Goal: Task Accomplishment & Management: Manage account settings

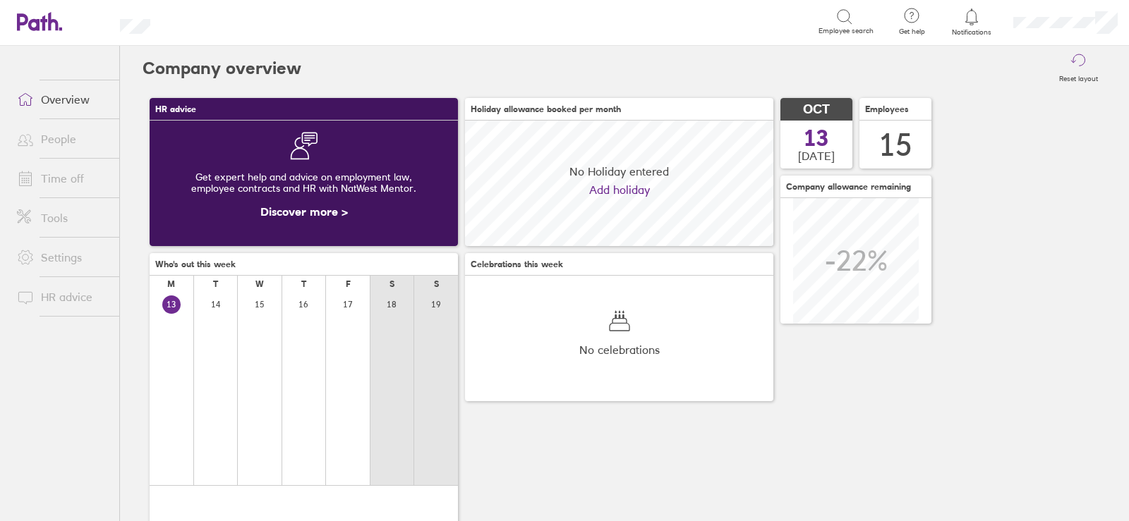
scroll to position [126, 308]
click at [71, 183] on link "Time off" at bounding box center [63, 178] width 114 height 28
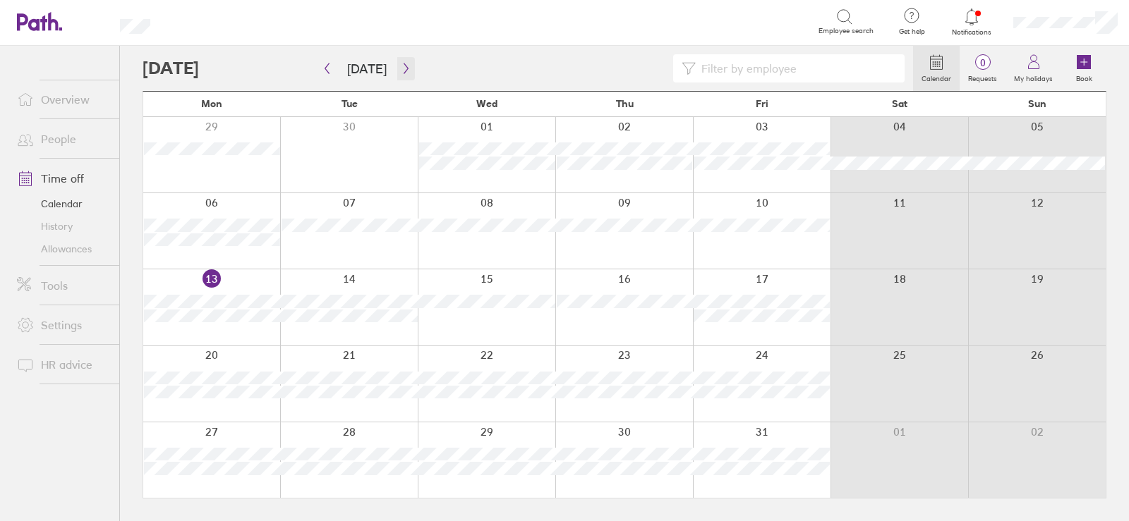
click at [404, 68] on icon "button" at bounding box center [406, 69] width 4 height 11
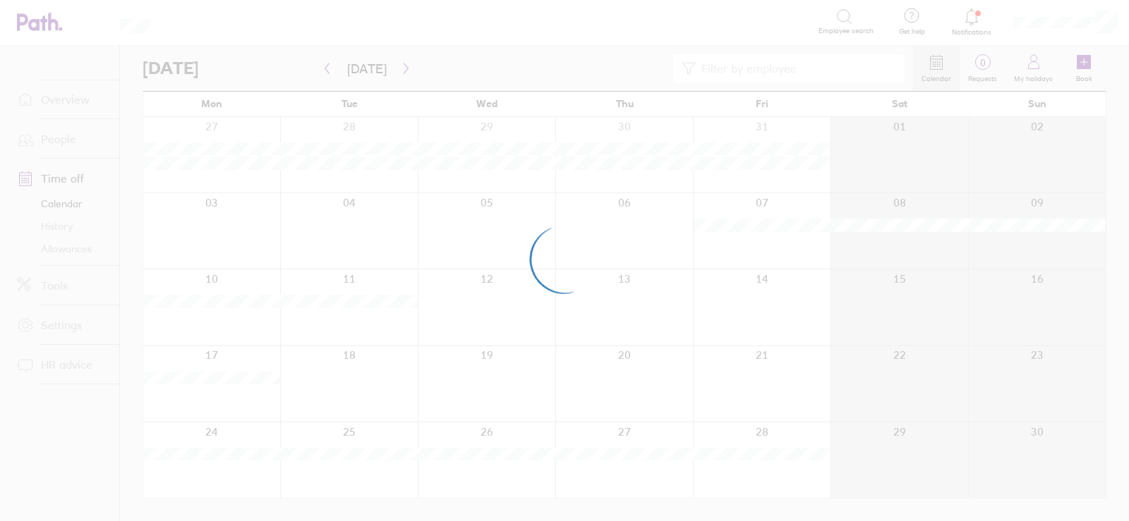
click at [402, 68] on div at bounding box center [564, 260] width 1129 height 521
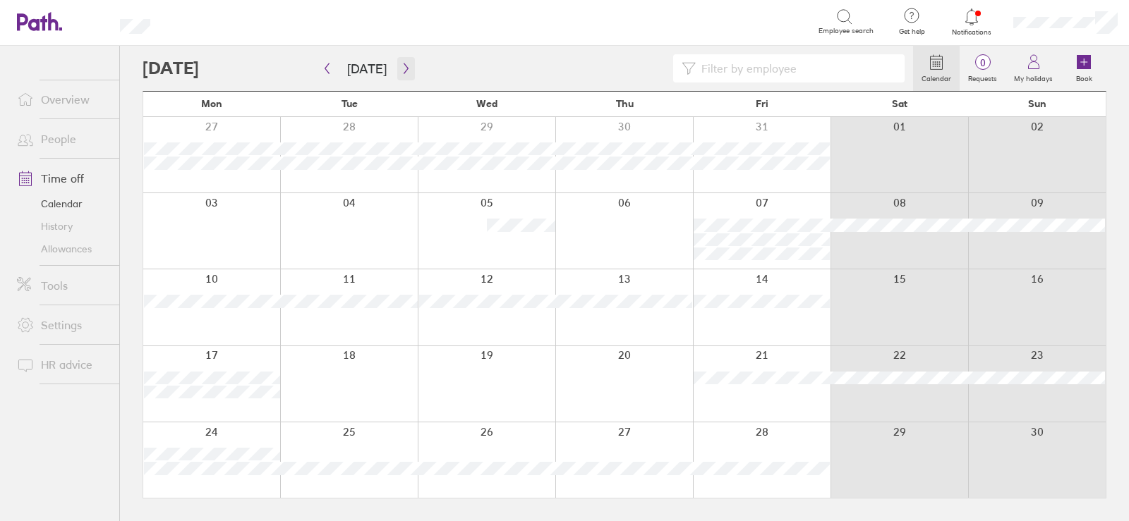
click at [401, 67] on icon "button" at bounding box center [406, 68] width 11 height 11
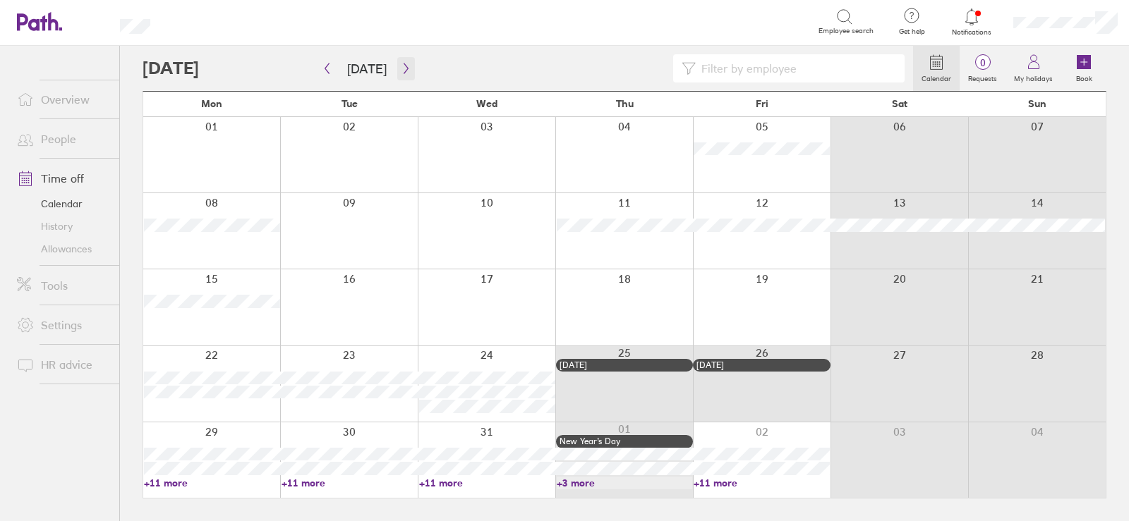
click at [401, 68] on icon "button" at bounding box center [406, 68] width 11 height 11
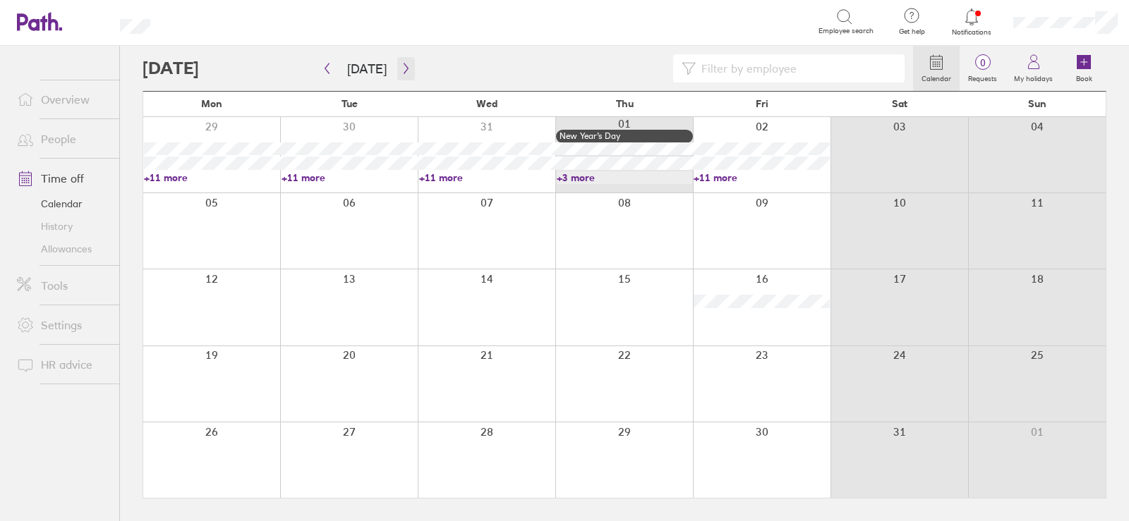
click at [404, 71] on icon "button" at bounding box center [406, 68] width 11 height 11
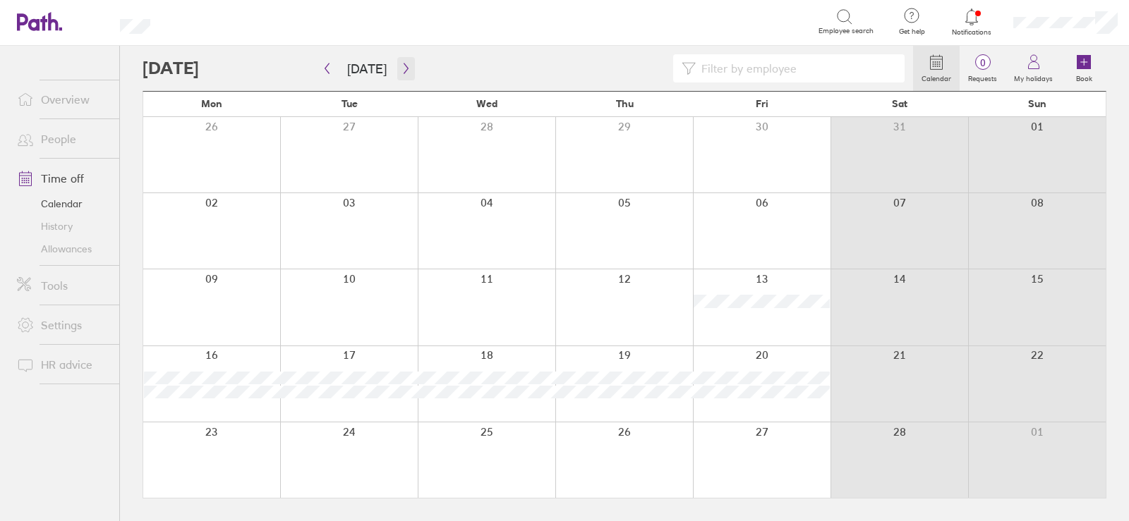
click at [403, 64] on icon "button" at bounding box center [406, 68] width 11 height 11
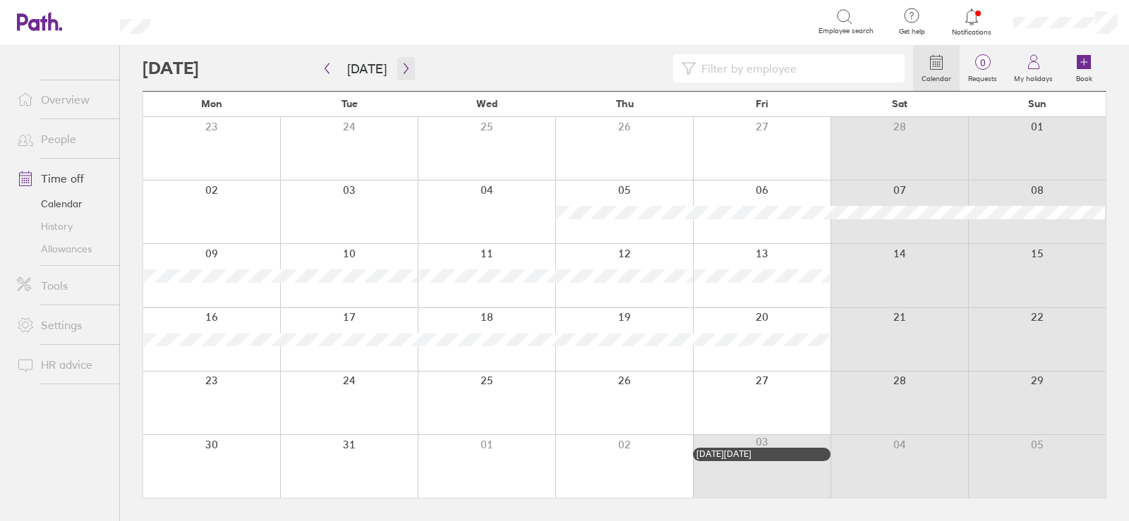
click at [401, 67] on icon "button" at bounding box center [406, 68] width 11 height 11
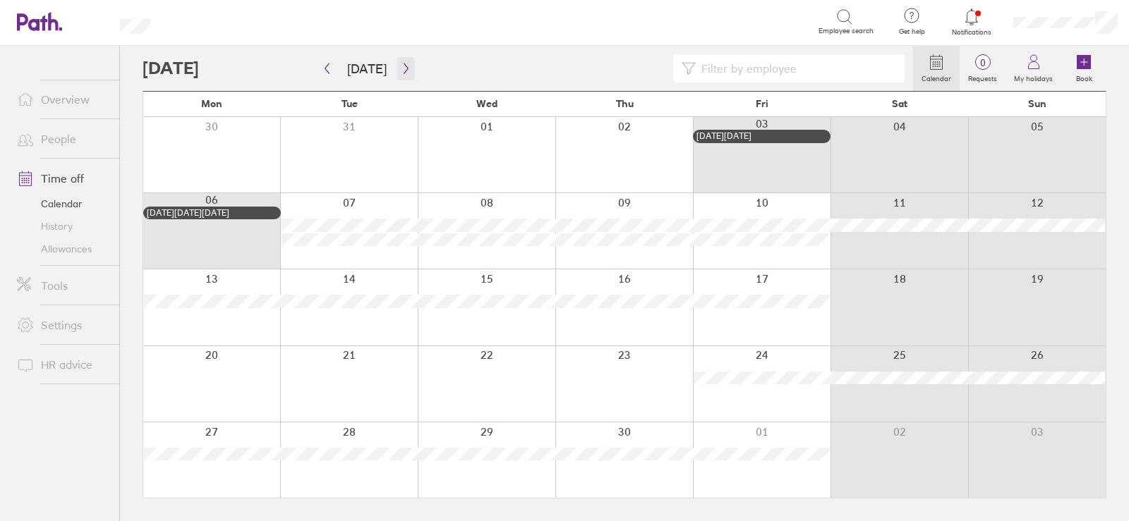
click at [401, 65] on icon "button" at bounding box center [406, 68] width 11 height 11
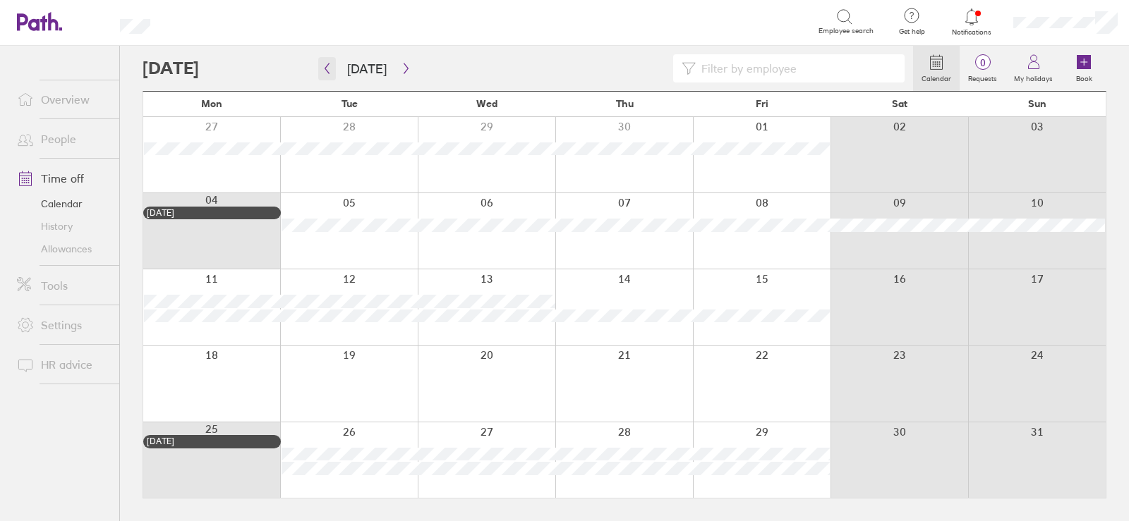
click at [322, 71] on icon "button" at bounding box center [327, 68] width 11 height 11
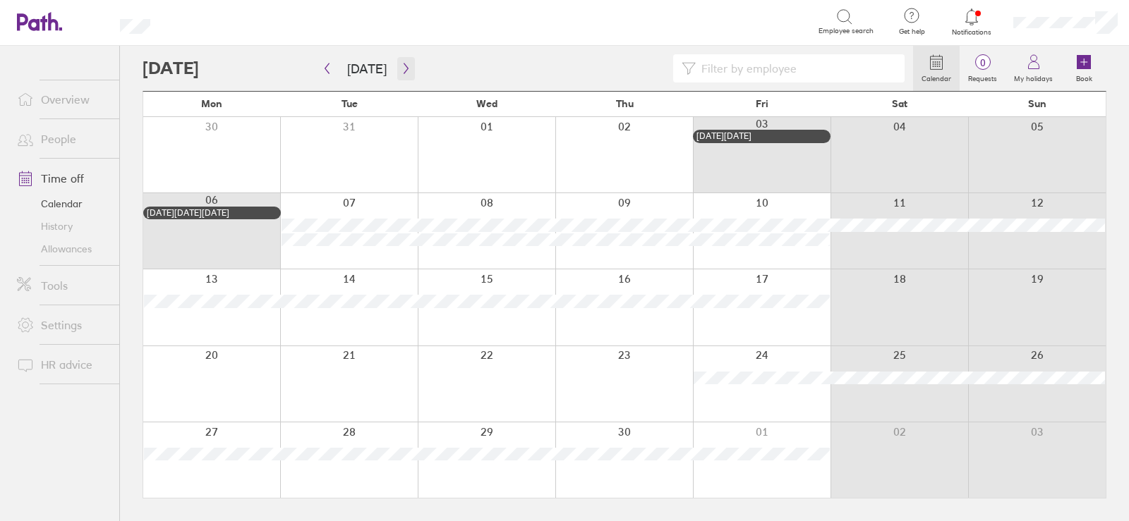
click at [401, 67] on icon "button" at bounding box center [406, 68] width 11 height 11
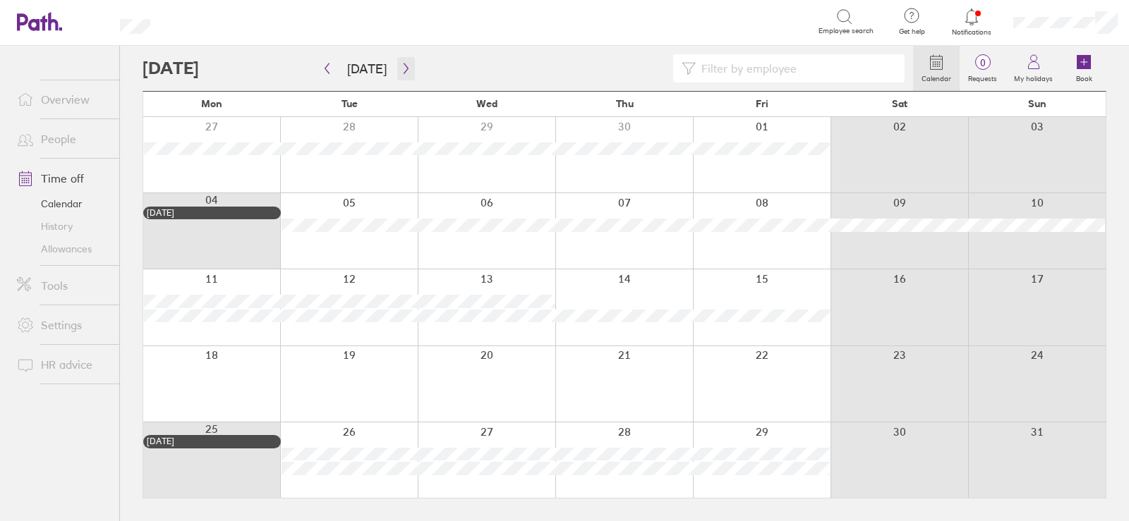
click at [401, 67] on icon "button" at bounding box center [406, 68] width 11 height 11
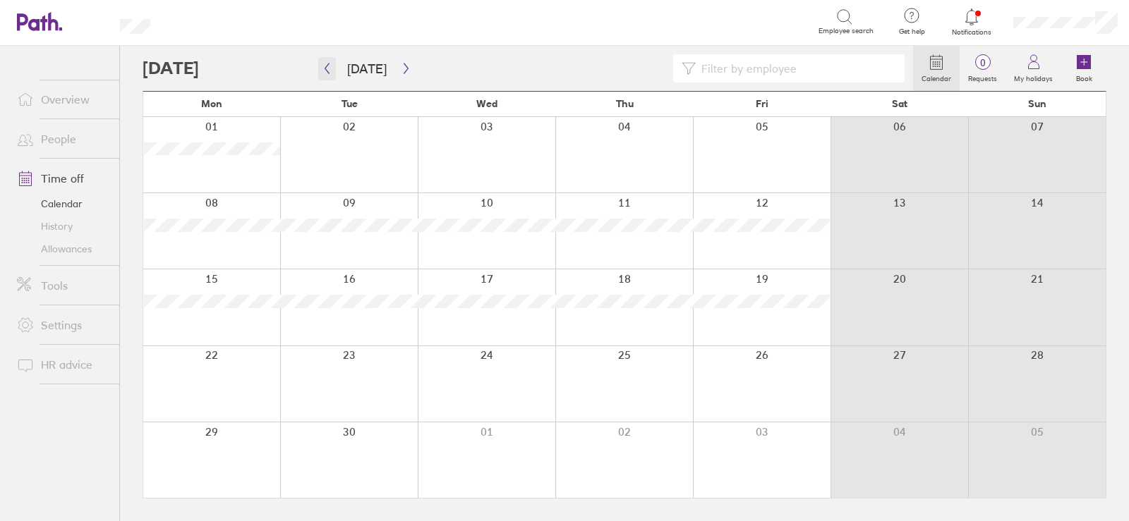
click at [321, 64] on button "button" at bounding box center [327, 68] width 18 height 23
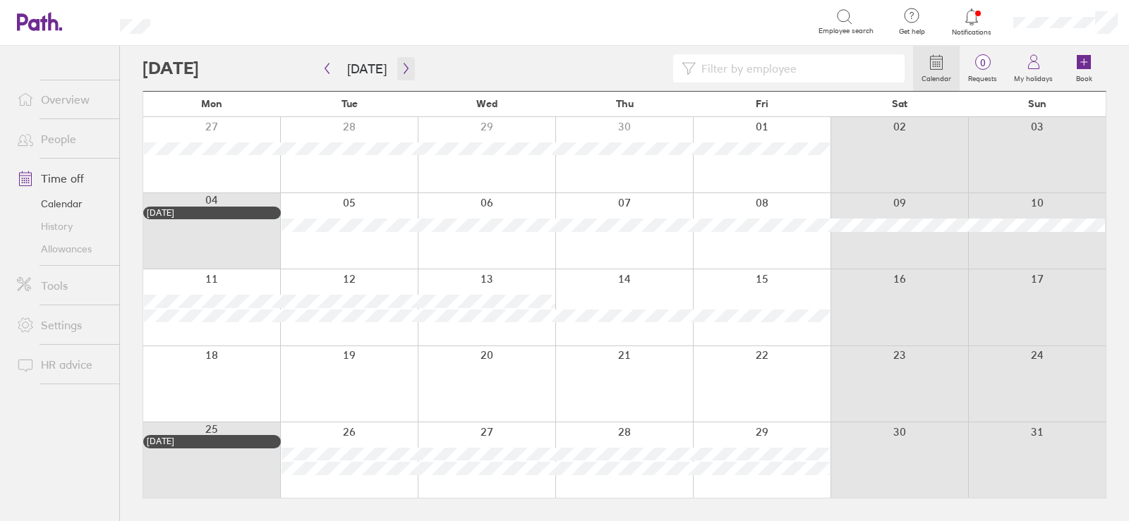
click at [401, 66] on icon "button" at bounding box center [406, 68] width 11 height 11
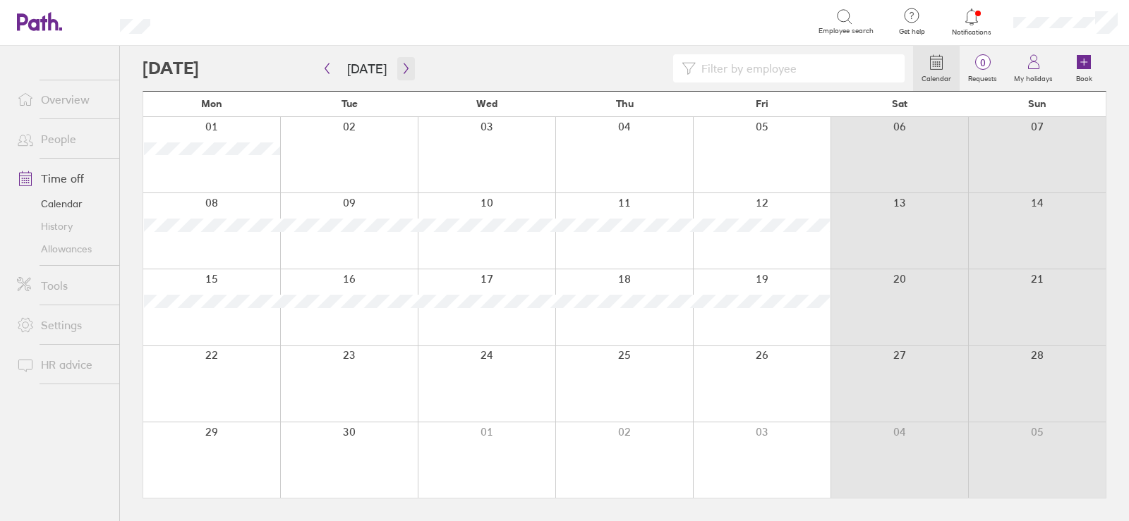
click at [401, 67] on icon "button" at bounding box center [406, 68] width 11 height 11
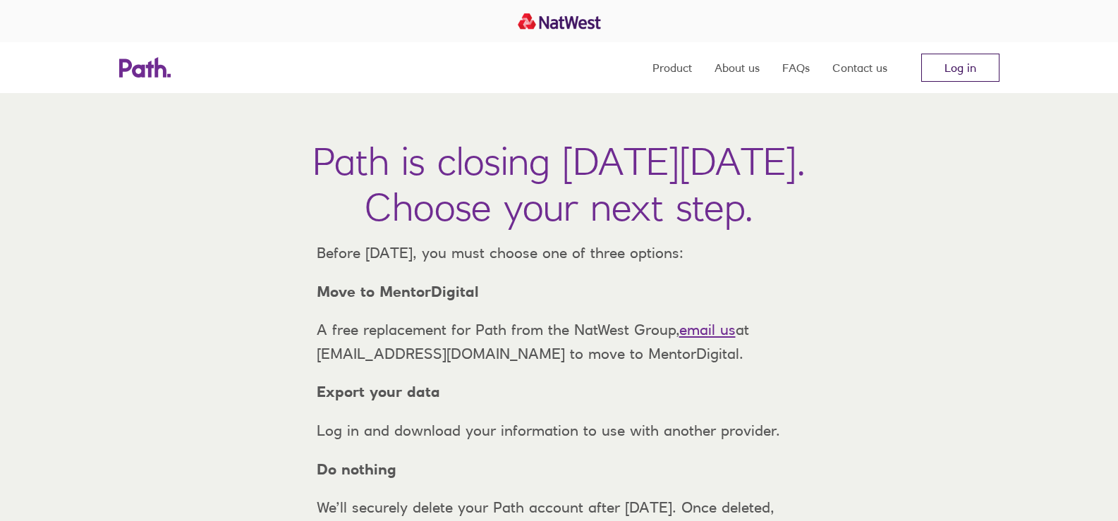
click at [965, 64] on link "Log in" at bounding box center [961, 68] width 78 height 28
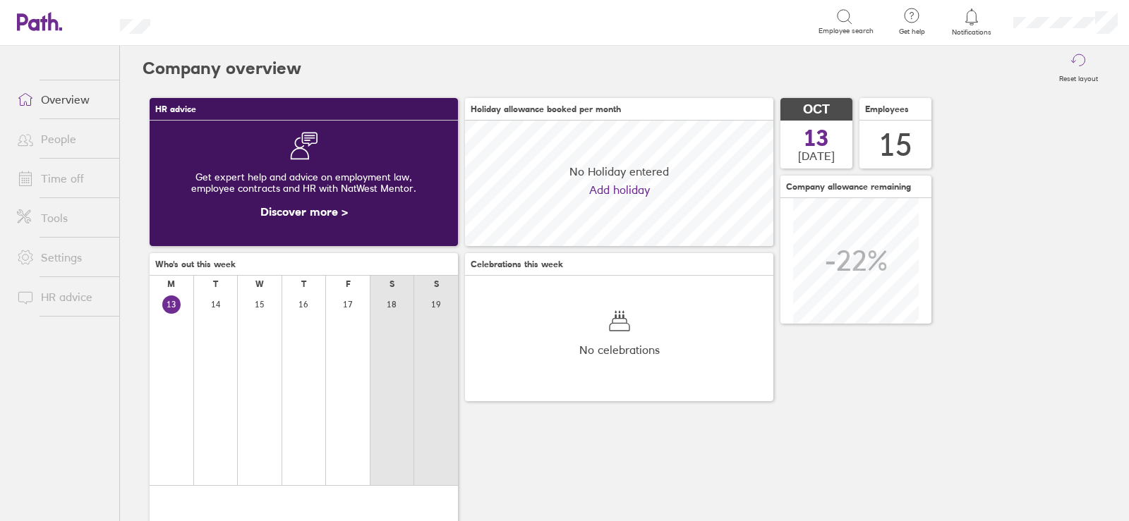
scroll to position [126, 308]
click at [60, 174] on link "Time off" at bounding box center [63, 178] width 114 height 28
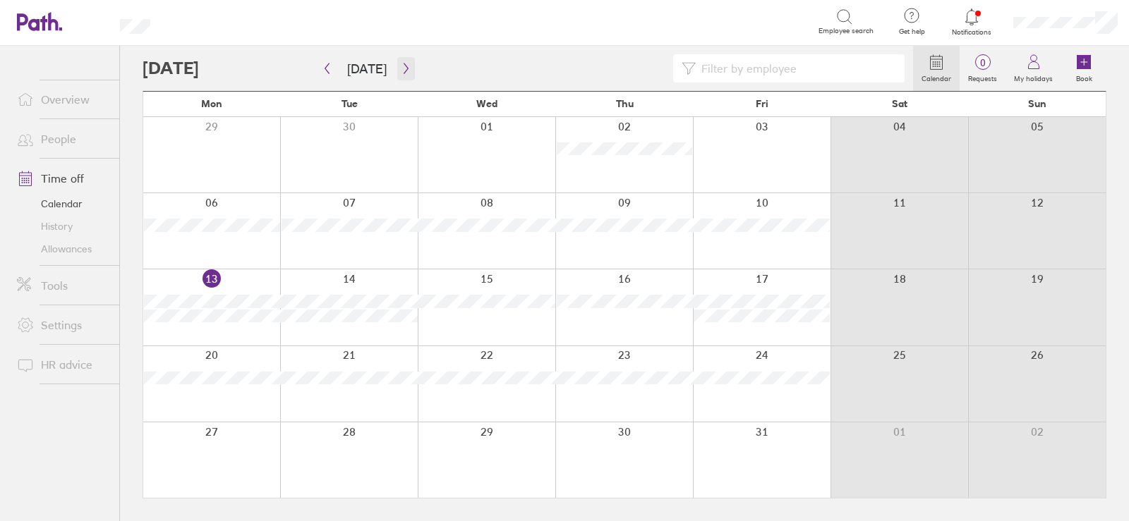
click at [405, 61] on button "button" at bounding box center [406, 68] width 18 height 23
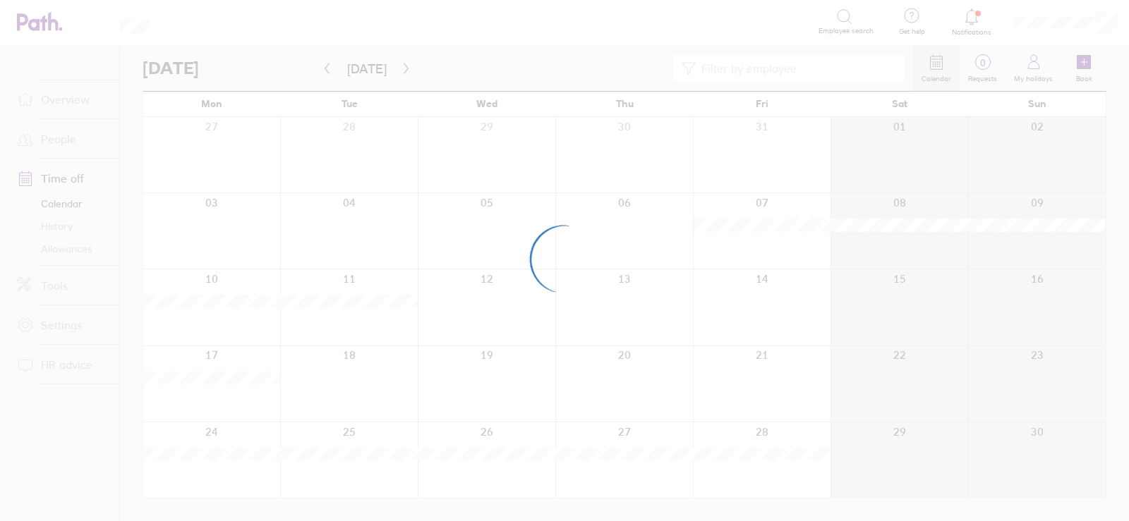
click at [401, 62] on div at bounding box center [564, 260] width 1129 height 521
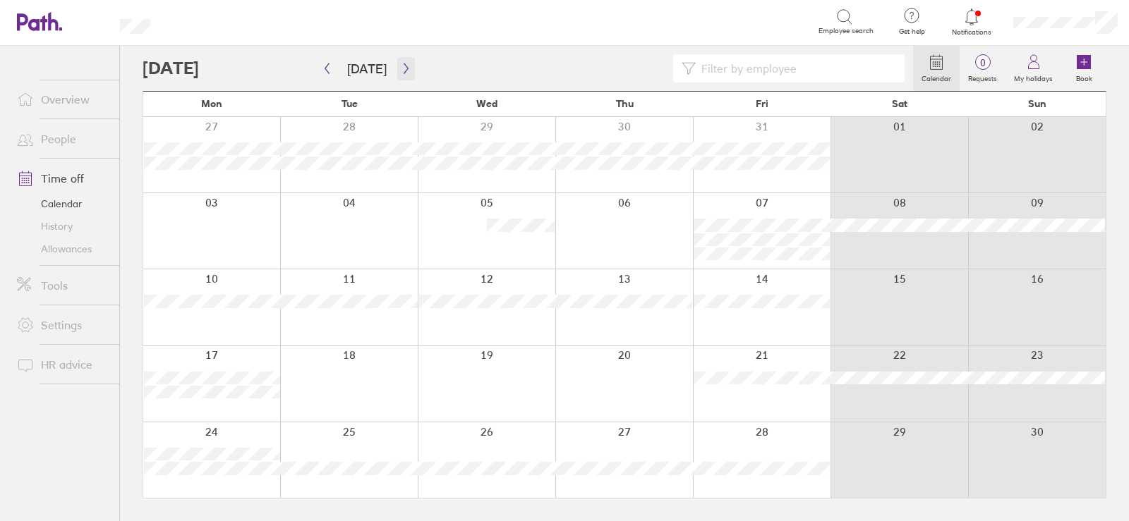
click at [401, 71] on icon "button" at bounding box center [406, 68] width 11 height 11
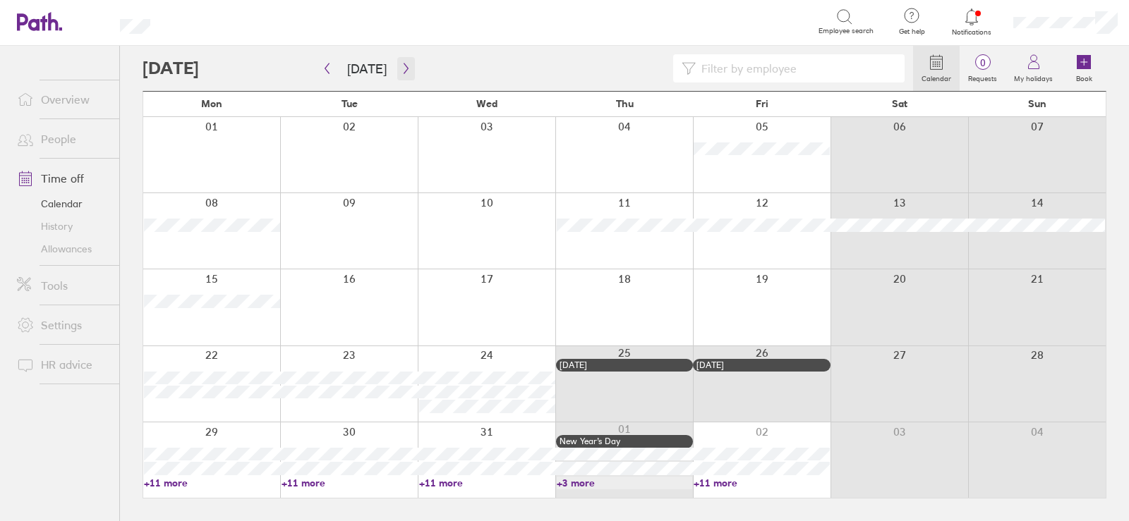
click at [401, 71] on icon "button" at bounding box center [406, 68] width 11 height 11
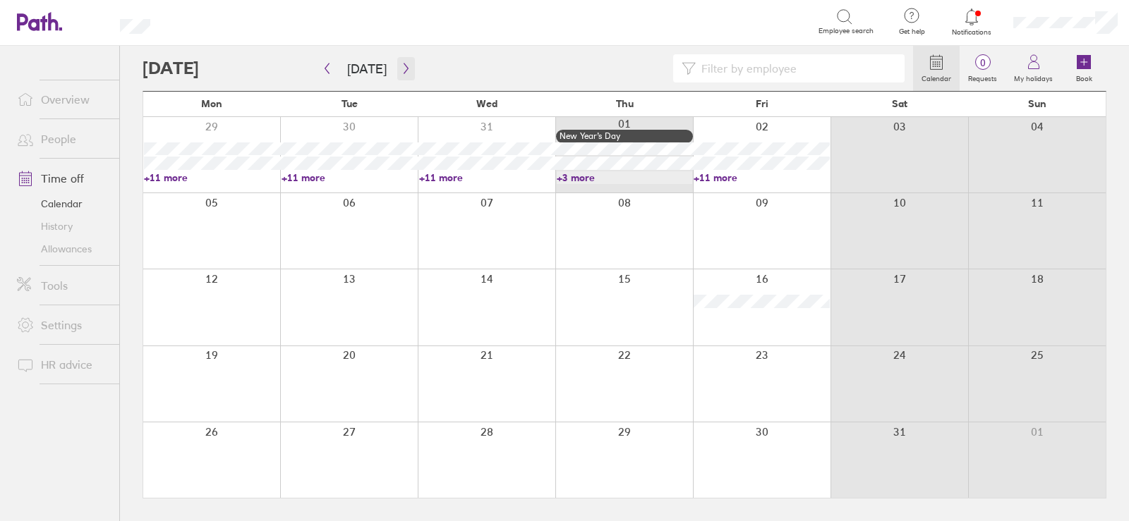
click at [401, 68] on icon "button" at bounding box center [406, 68] width 11 height 11
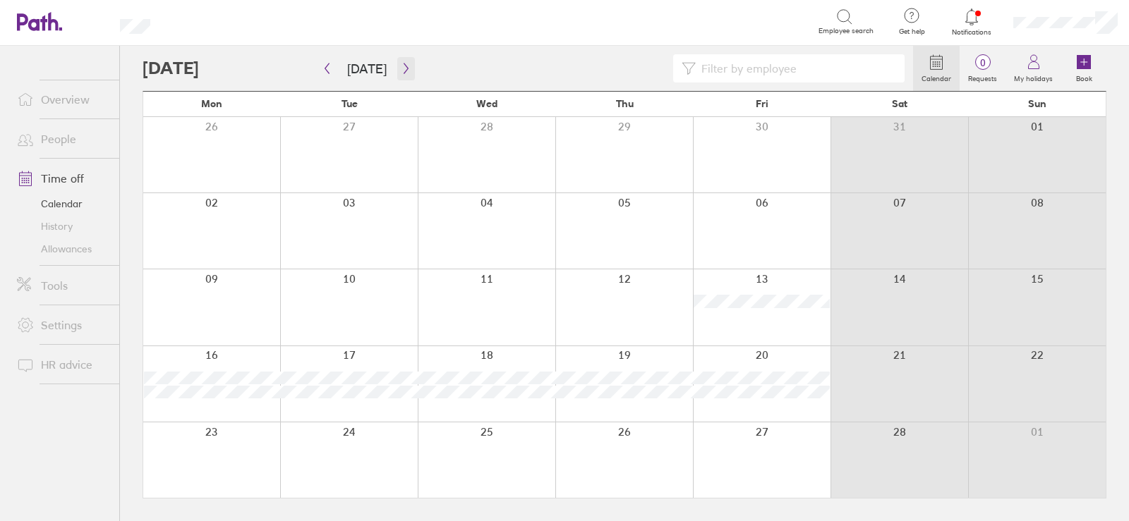
click at [402, 77] on button "button" at bounding box center [406, 68] width 18 height 23
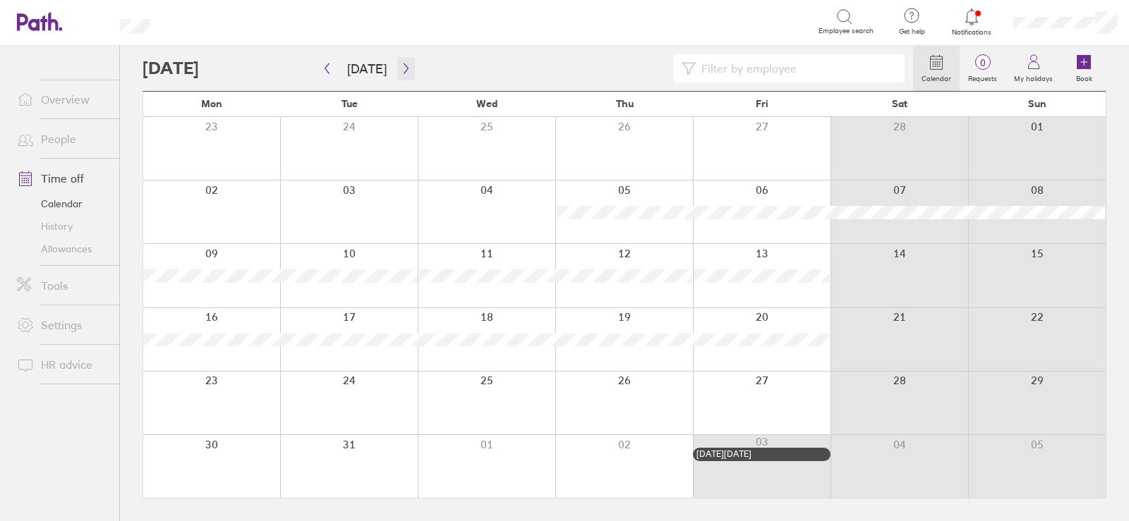
click at [405, 69] on icon "button" at bounding box center [406, 68] width 11 height 11
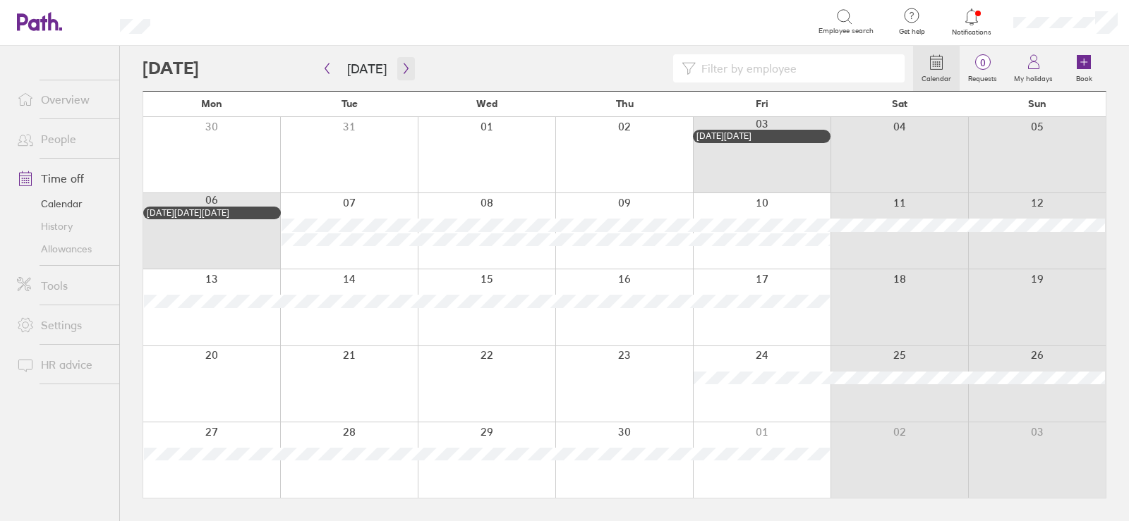
click at [404, 60] on button "button" at bounding box center [406, 68] width 18 height 23
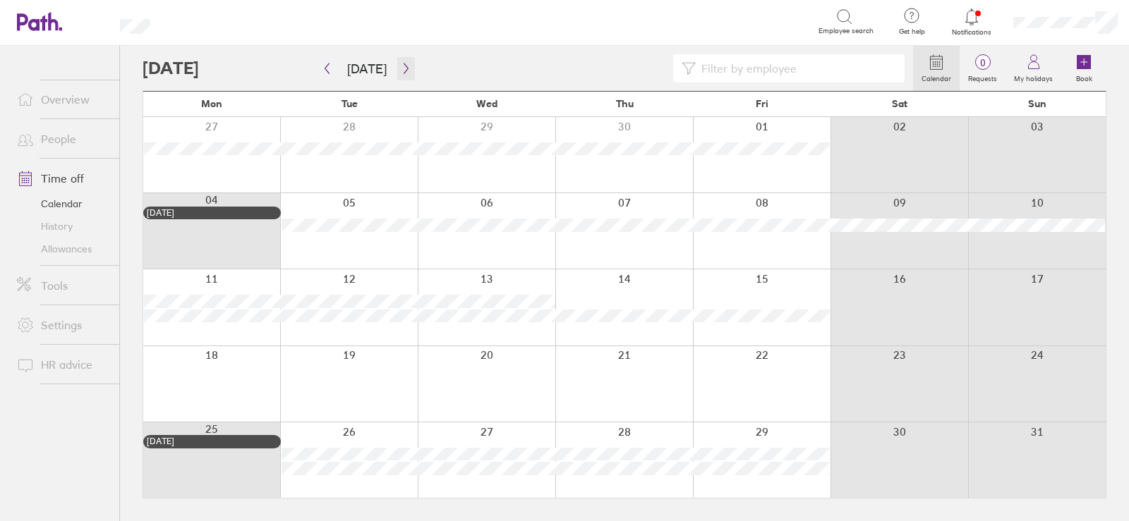
click at [401, 70] on icon "button" at bounding box center [406, 68] width 11 height 11
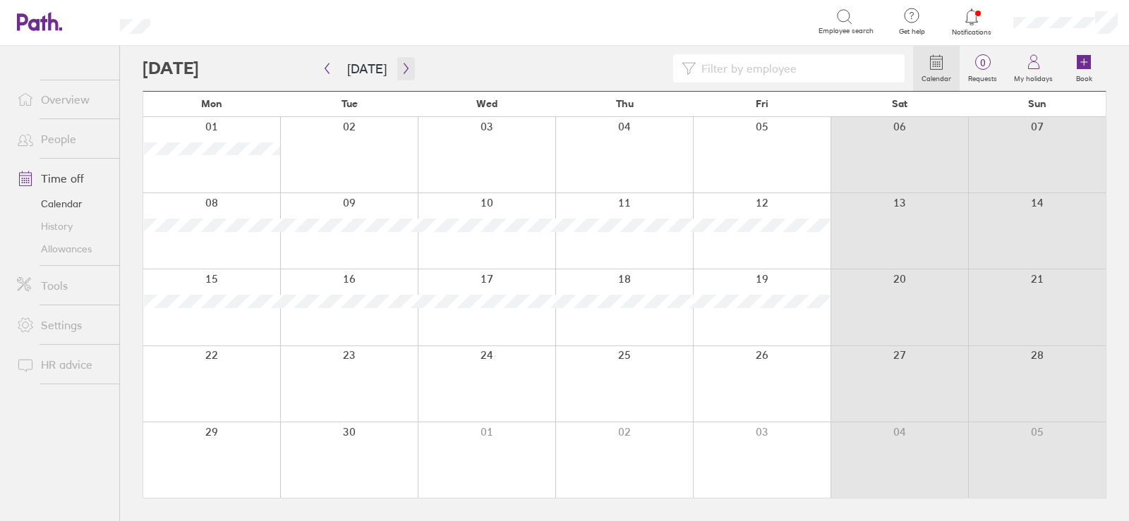
click at [401, 70] on icon "button" at bounding box center [406, 68] width 11 height 11
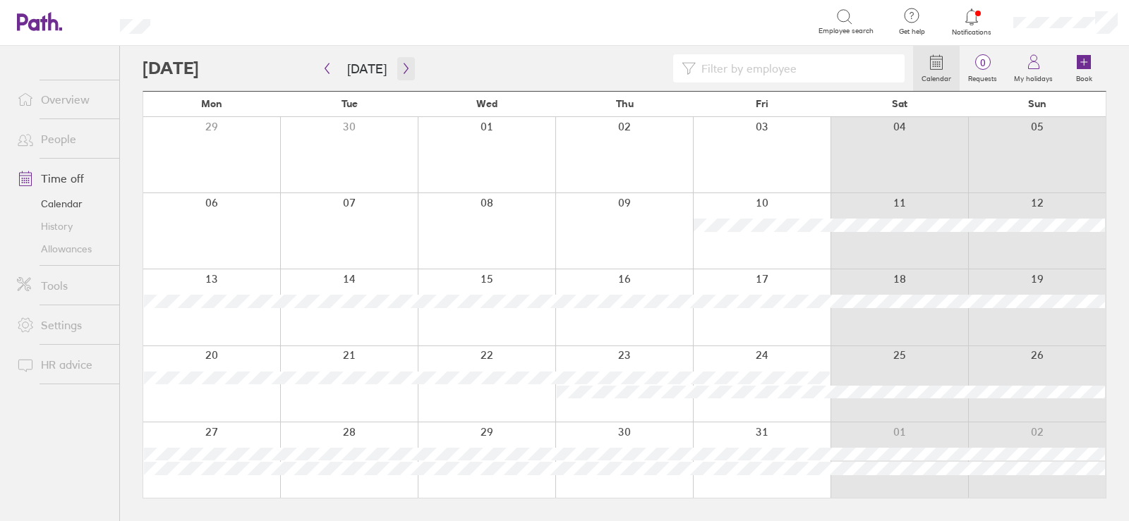
click at [401, 65] on icon "button" at bounding box center [406, 68] width 11 height 11
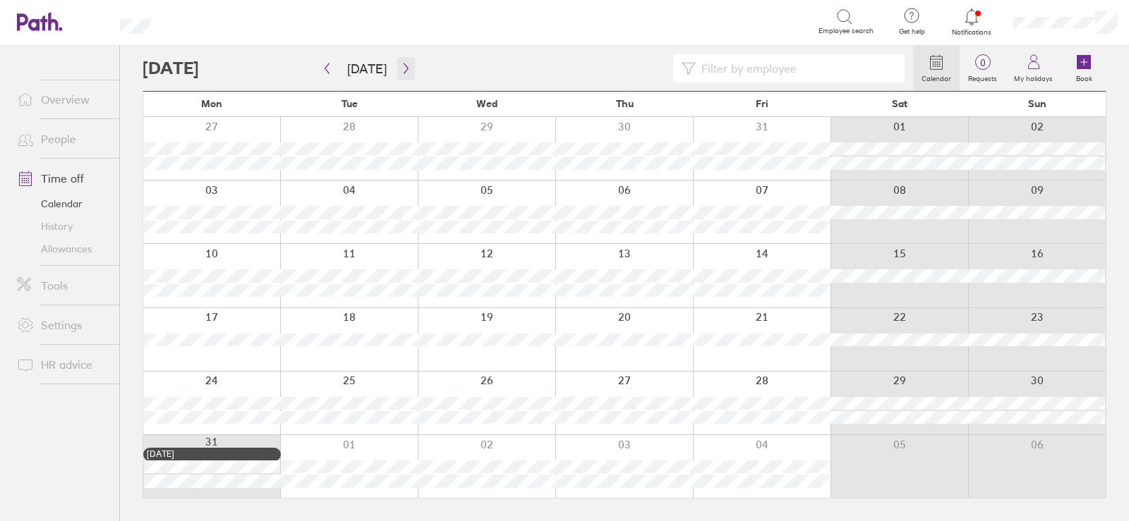
click at [401, 68] on icon "button" at bounding box center [406, 68] width 11 height 11
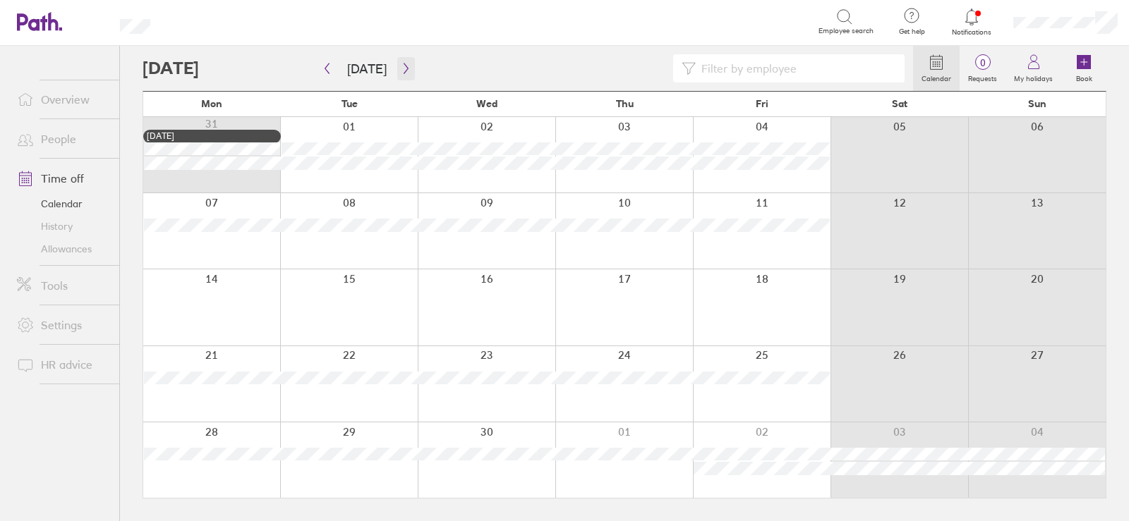
click at [404, 66] on icon "button" at bounding box center [406, 69] width 4 height 11
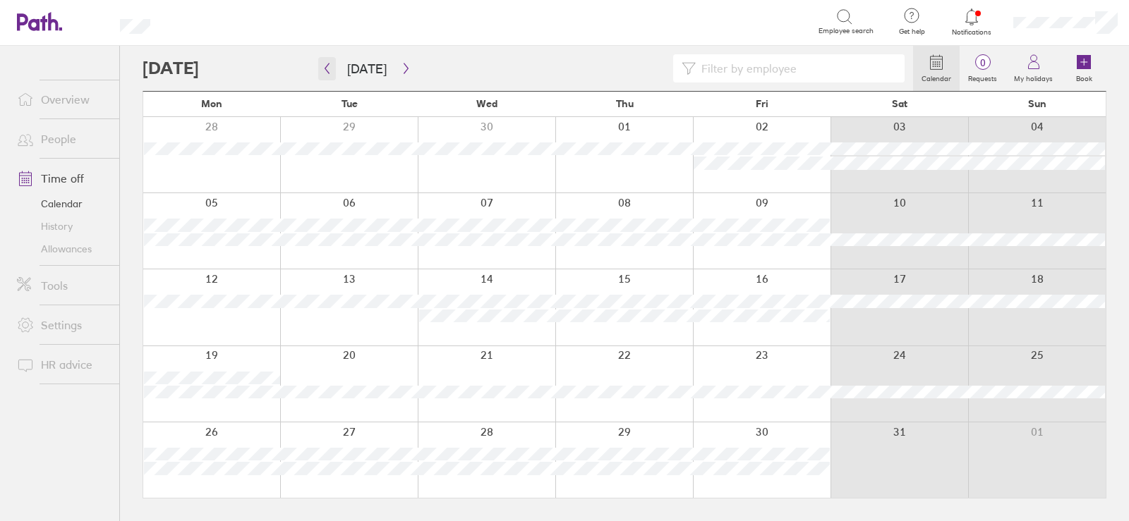
click at [327, 61] on button "button" at bounding box center [327, 68] width 18 height 23
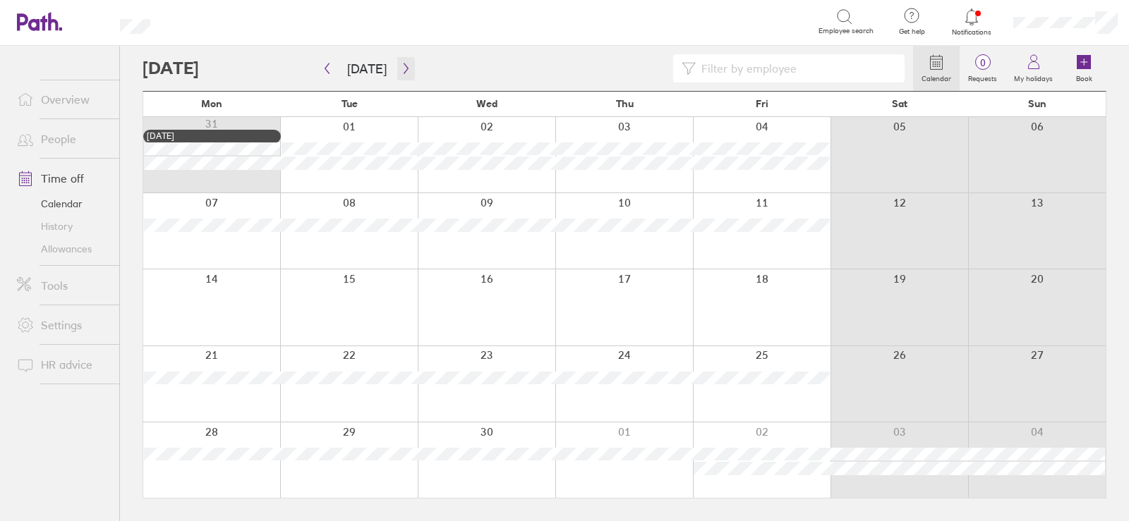
click at [401, 68] on icon "button" at bounding box center [406, 68] width 11 height 11
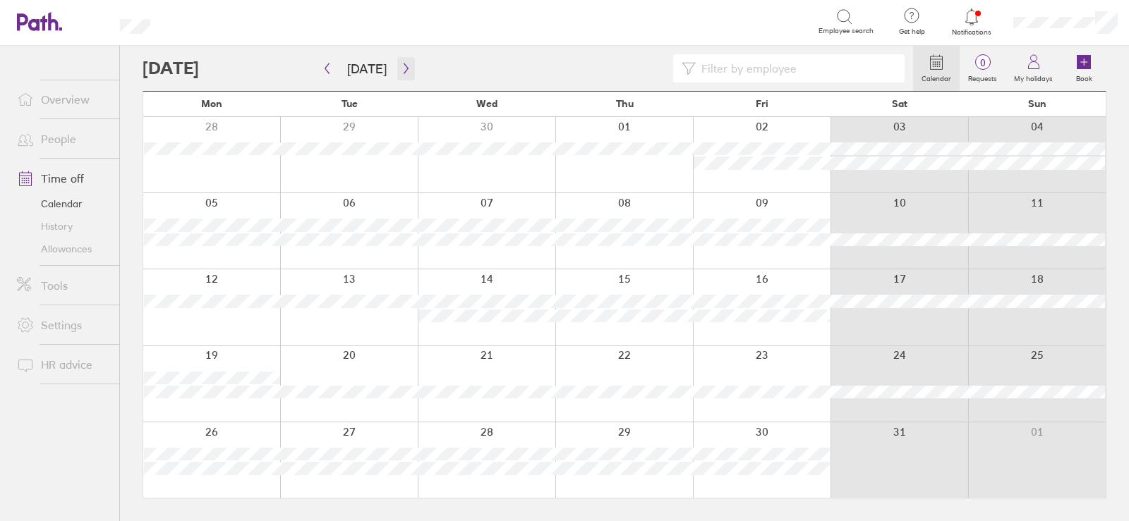
click at [397, 71] on button "button" at bounding box center [406, 68] width 18 height 23
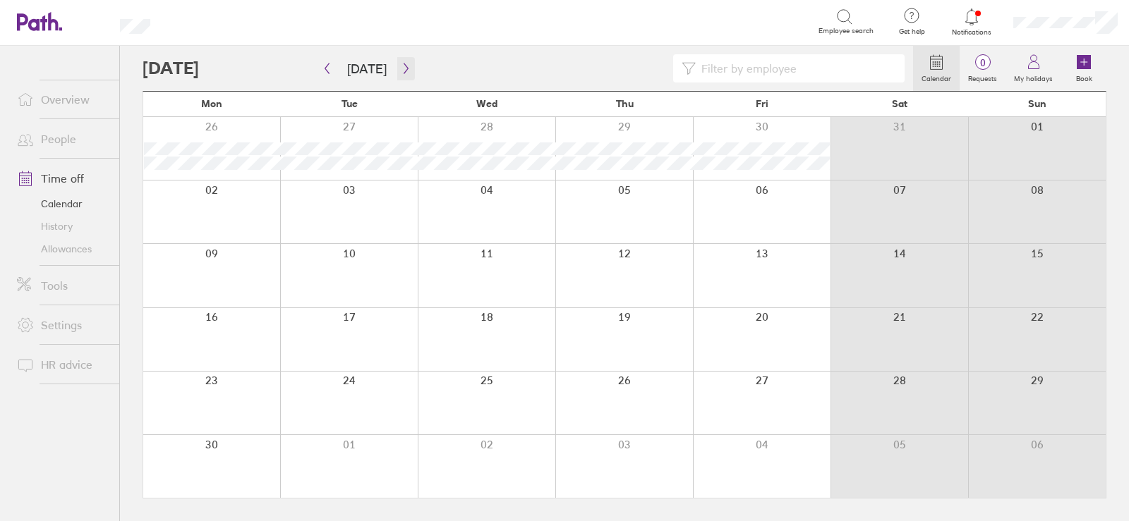
click at [401, 61] on button "button" at bounding box center [406, 68] width 18 height 23
